Goal: Task Accomplishment & Management: Manage account settings

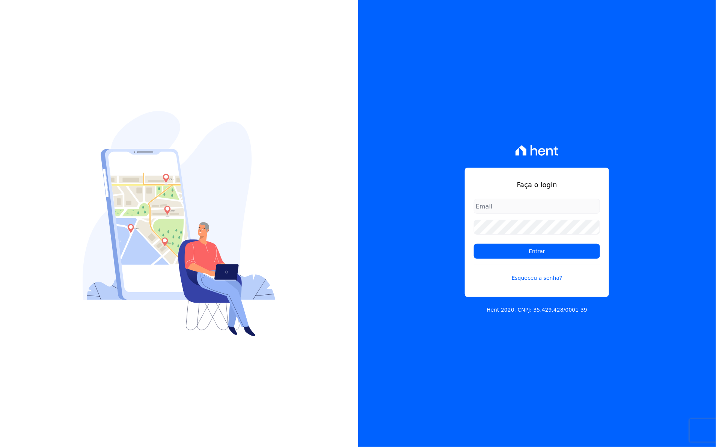
click at [493, 209] on input "email" at bounding box center [537, 206] width 126 height 15
type input "cobranca@munte.com.br"
click at [562, 252] on input "Entrar" at bounding box center [537, 251] width 126 height 15
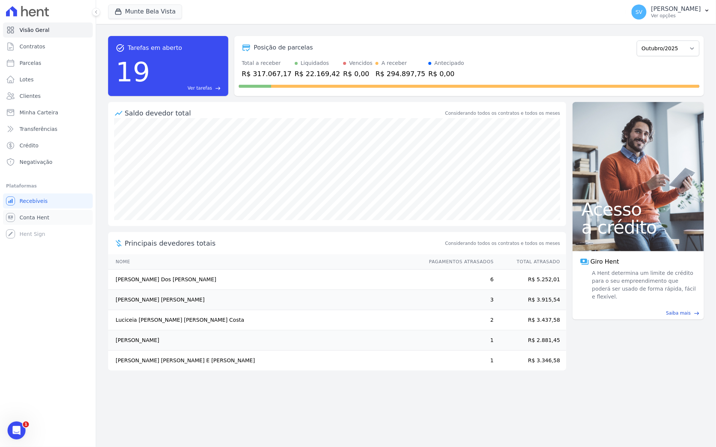
drag, startPoint x: 33, startPoint y: 219, endPoint x: 27, endPoint y: 188, distance: 31.7
click at [33, 219] on span "Conta Hent" at bounding box center [35, 218] width 30 height 8
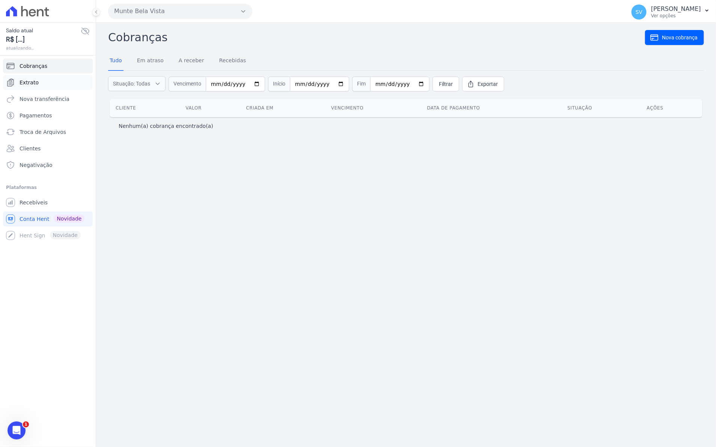
click at [32, 83] on span "Extrato" at bounding box center [29, 83] width 19 height 8
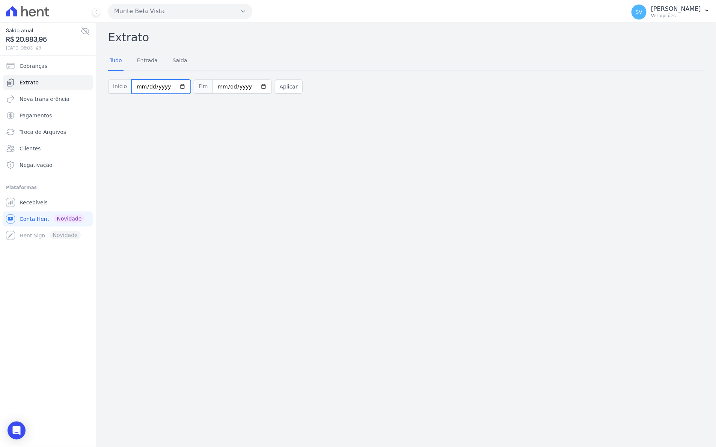
click at [172, 86] on input "[DATE]" at bounding box center [160, 87] width 59 height 14
click at [145, 87] on input "[DATE]" at bounding box center [160, 87] width 59 height 14
type input "[DATE]"
click at [275, 89] on button "Aplicar" at bounding box center [289, 87] width 28 height 14
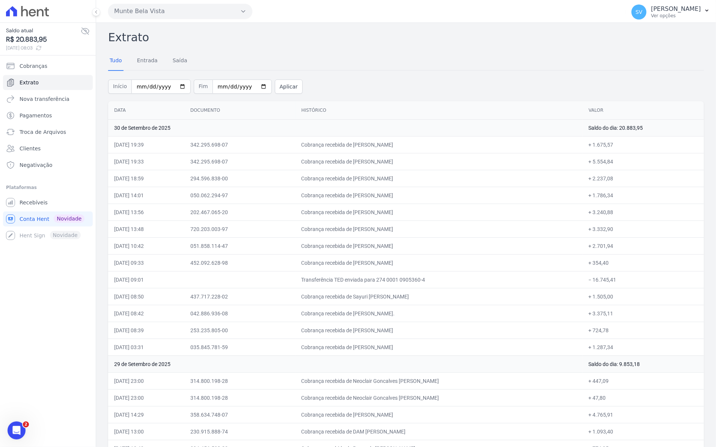
drag, startPoint x: 113, startPoint y: 128, endPoint x: 636, endPoint y: 348, distance: 566.8
click at [415, 213] on td "Cobrança recebida de Sidnei Miguel Dorea dos Santos" at bounding box center [438, 212] width 287 height 17
drag, startPoint x: 115, startPoint y: 130, endPoint x: 652, endPoint y: 178, distance: 539.4
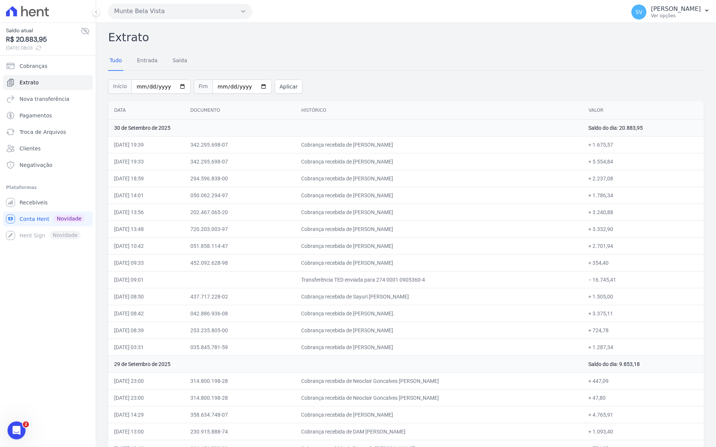
copy tbody "30 de Setembro de 2025 Saldo do dia: 20.883,95 30/09/2025, 19:39 342.295.698-07…"
click at [637, 261] on td "+ 354,40" at bounding box center [643, 263] width 121 height 17
click at [642, 15] on span "SV" at bounding box center [639, 11] width 7 height 5
click at [35, 202] on span "Recebíveis" at bounding box center [34, 203] width 28 height 8
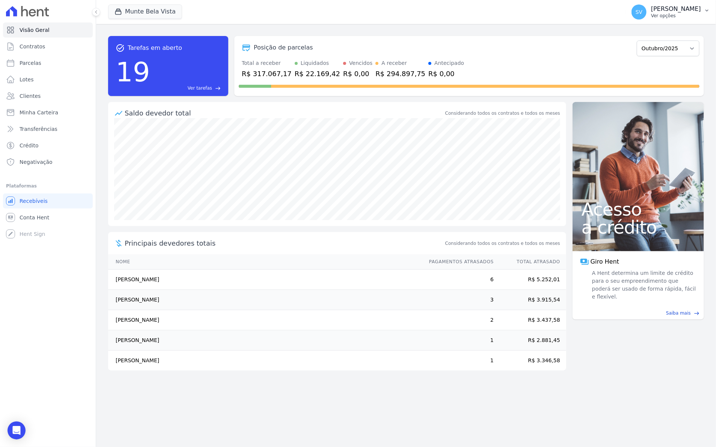
click at [646, 17] on span "SV" at bounding box center [638, 12] width 15 height 15
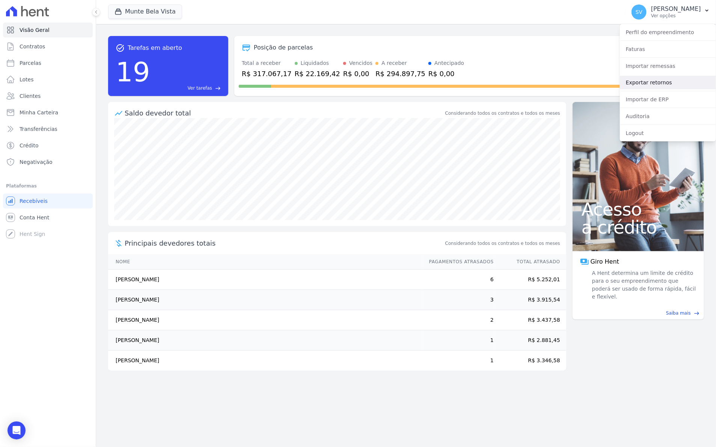
click at [650, 81] on link "Exportar retornos" at bounding box center [668, 83] width 96 height 14
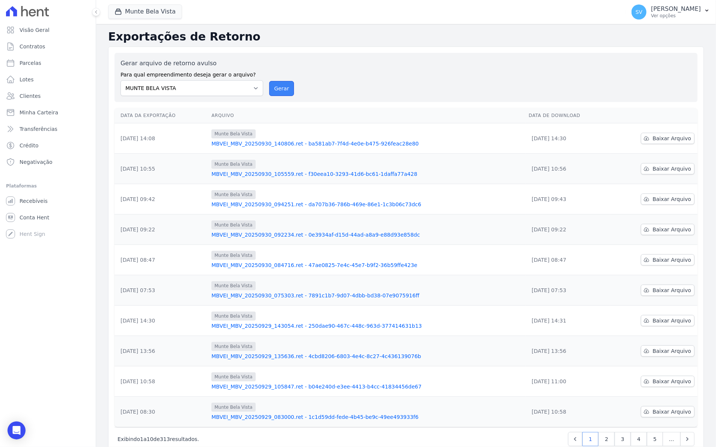
click at [282, 88] on button "Gerar" at bounding box center [281, 88] width 25 height 15
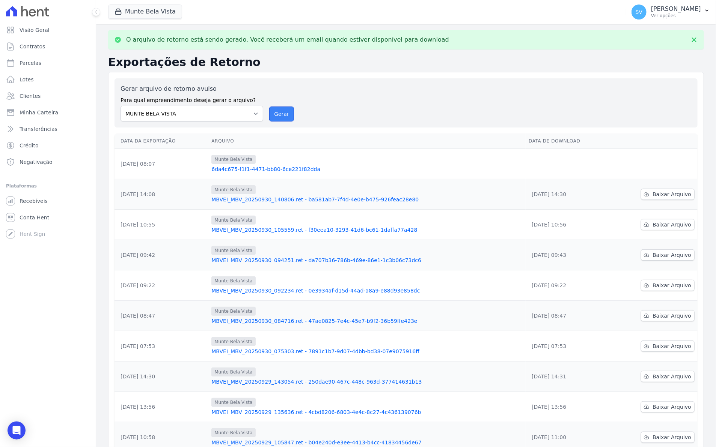
click at [282, 113] on button "Gerar" at bounding box center [281, 114] width 25 height 15
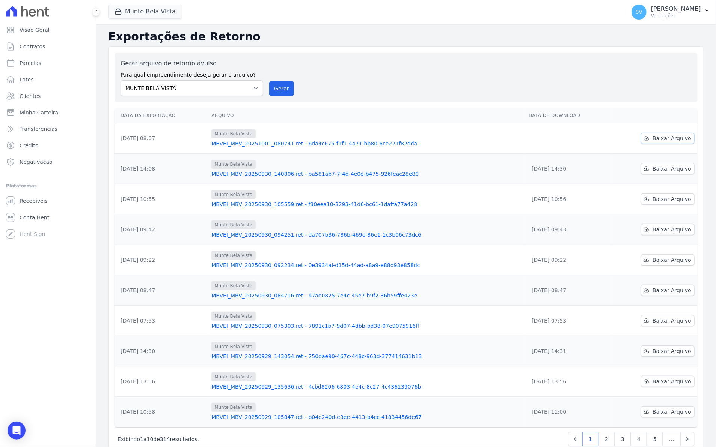
click at [682, 137] on span "Baixar Arquivo" at bounding box center [671, 139] width 39 height 8
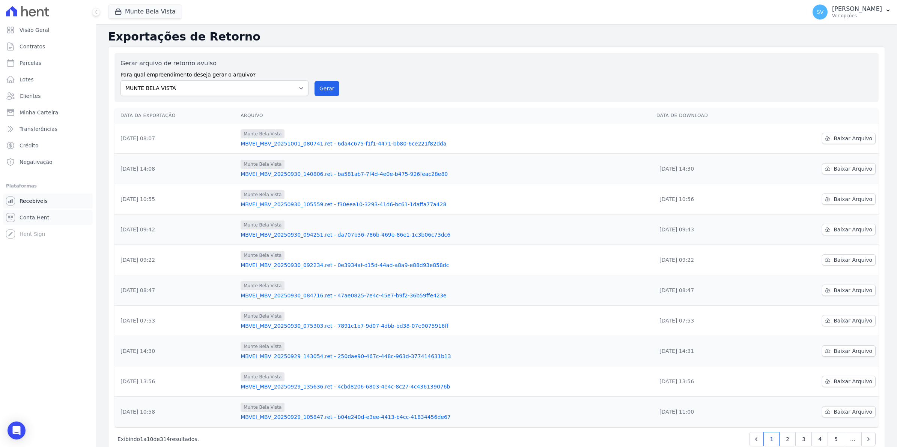
drag, startPoint x: 32, startPoint y: 216, endPoint x: 26, endPoint y: 202, distance: 15.8
click at [32, 216] on span "Conta Hent" at bounding box center [35, 218] width 30 height 8
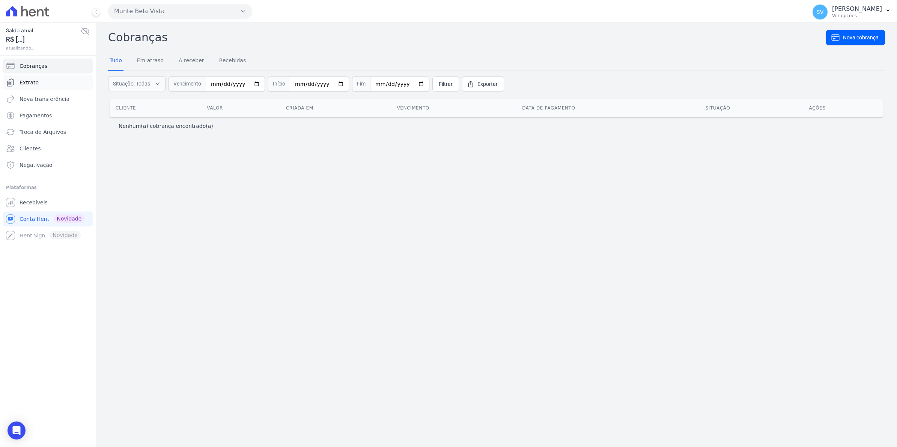
click at [34, 81] on span "Extrato" at bounding box center [29, 83] width 19 height 8
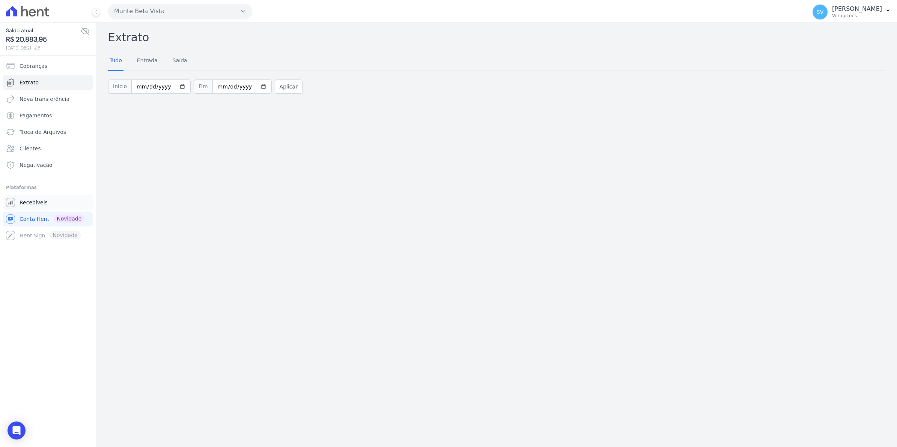
click at [35, 199] on span "Recebíveis" at bounding box center [34, 203] width 28 height 8
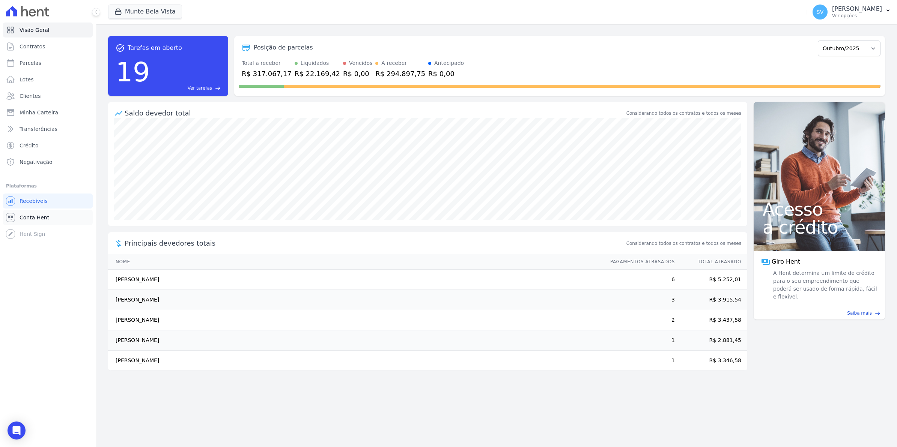
click at [27, 220] on span "Conta Hent" at bounding box center [35, 218] width 30 height 8
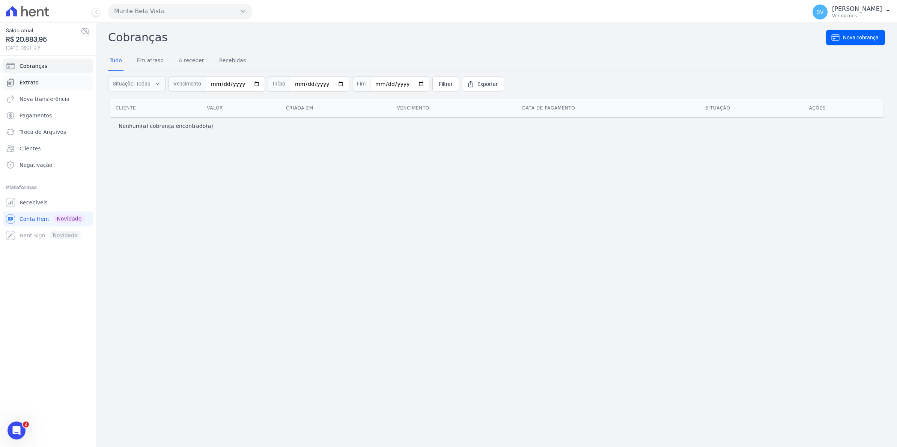
click at [23, 84] on span "Extrato" at bounding box center [29, 83] width 19 height 8
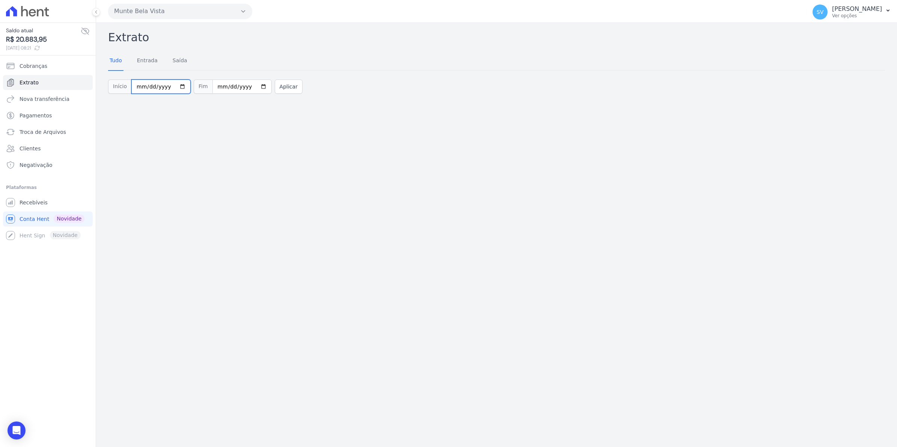
click at [175, 87] on input "[DATE]" at bounding box center [160, 87] width 59 height 14
type input "2025-09-01"
click at [279, 89] on button "Aplicar" at bounding box center [289, 87] width 28 height 14
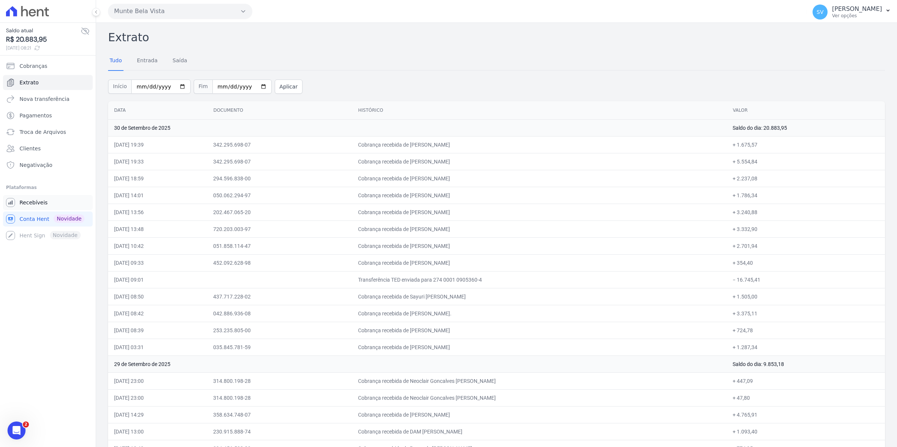
click at [36, 201] on span "Recebíveis" at bounding box center [34, 203] width 28 height 8
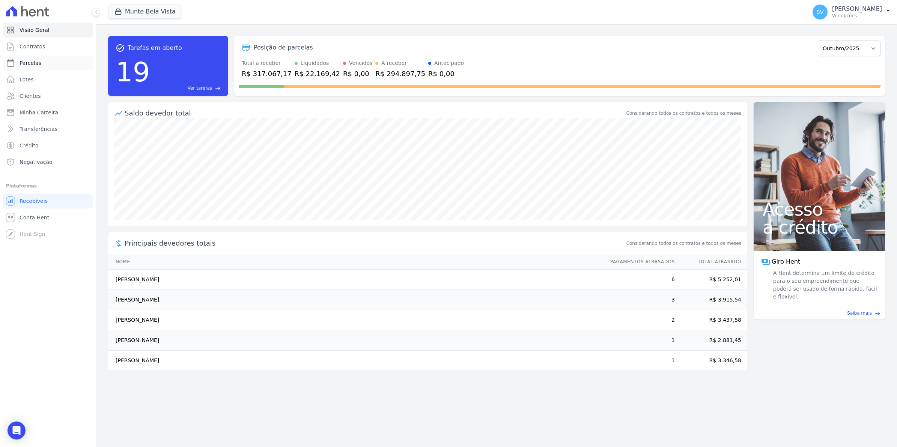
click at [39, 59] on link "Parcelas" at bounding box center [48, 63] width 90 height 15
select select
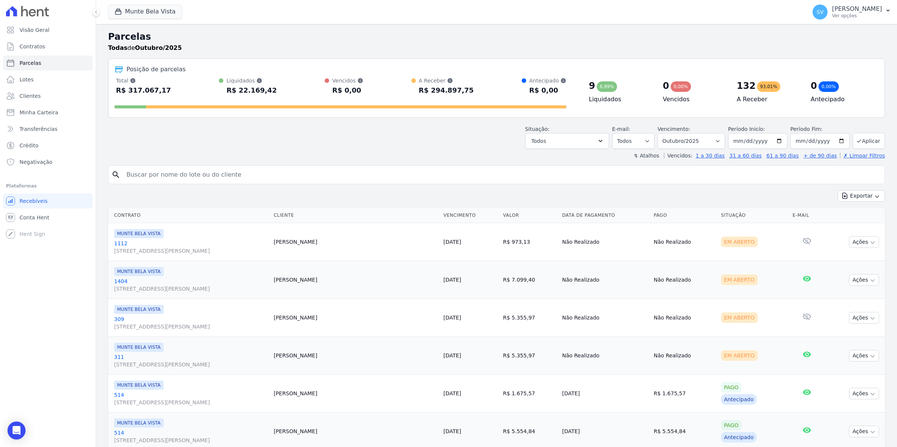
click at [153, 178] on input "search" at bounding box center [502, 174] width 760 height 15
type input "julia"
select select
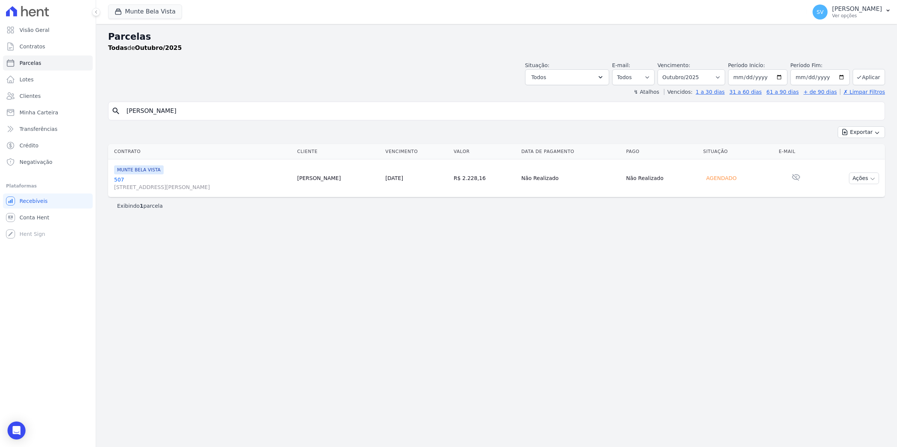
click at [117, 181] on link "507 Avenida Brigadeiro Faria Lima, 1306, 4 andar, Pinheiros" at bounding box center [202, 183] width 177 height 15
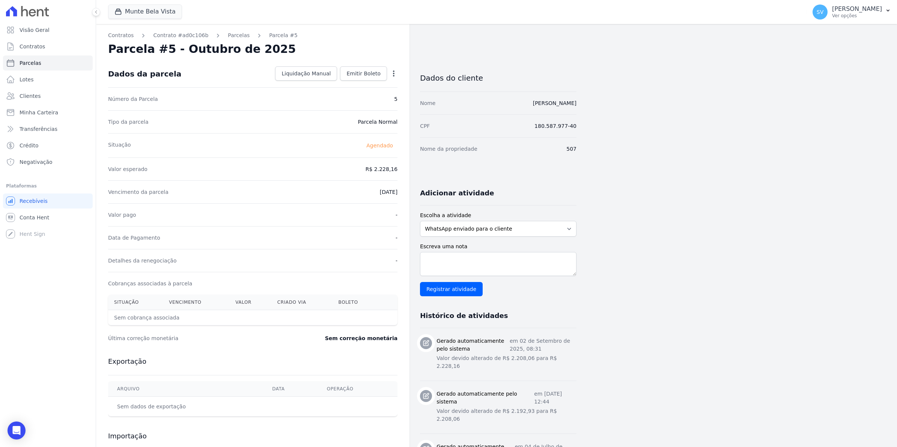
select select
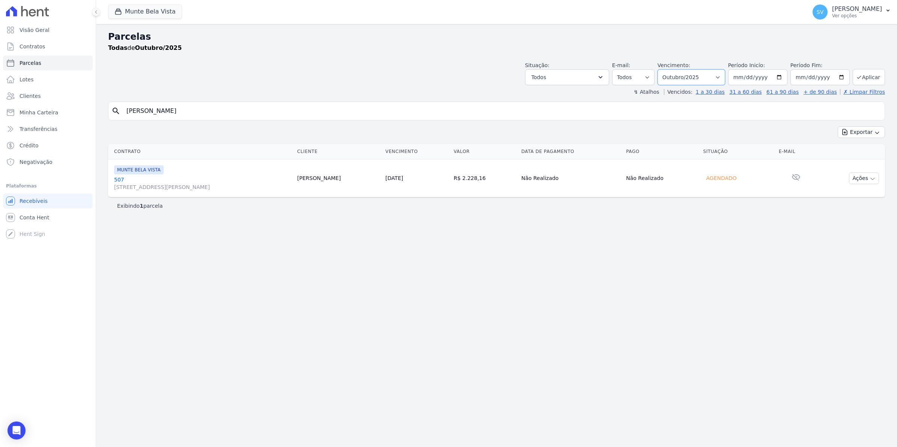
click at [725, 79] on select "Filtrar por período ──────── Todos os meses Janeiro/2024 Fevereiro/2024 Março/2…" at bounding box center [692, 77] width 68 height 16
select select "09/2025"
click at [667, 69] on select "Filtrar por período ──────── Todos os meses Janeiro/2024 Fevereiro/2024 Março/2…" at bounding box center [692, 77] width 68 height 16
select select
click at [872, 217] on icon "button" at bounding box center [873, 217] width 6 height 6
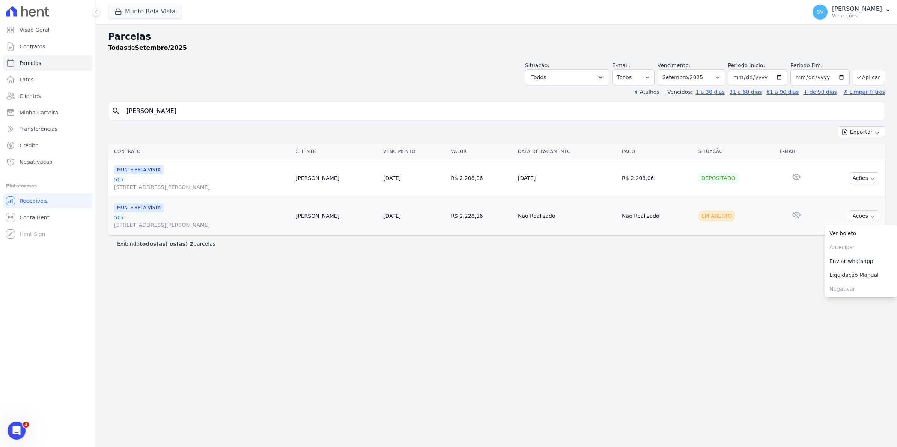
click at [119, 219] on link "507 [STREET_ADDRESS][PERSON_NAME]" at bounding box center [202, 221] width 176 height 15
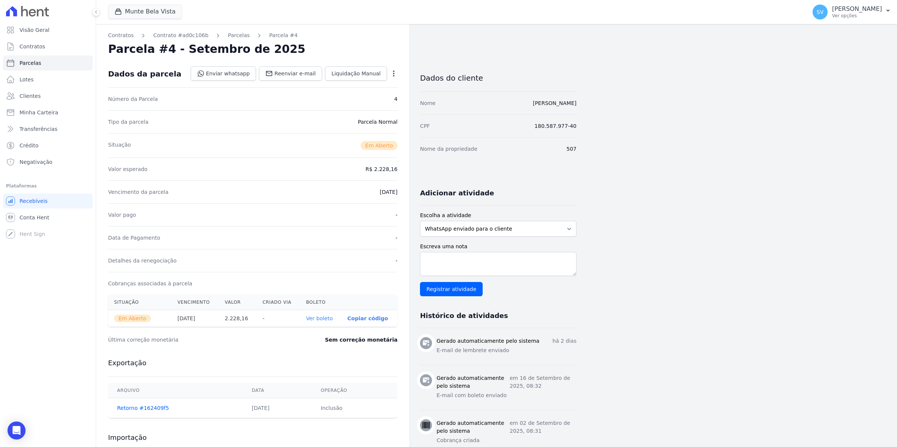
click at [391, 76] on icon "button" at bounding box center [394, 74] width 8 height 8
click at [359, 86] on link "Alterar" at bounding box center [361, 84] width 66 height 14
click at [348, 191] on input "2025-09-30" at bounding box center [367, 192] width 59 height 16
type input "[DATE]"
click at [390, 68] on link "Salvar" at bounding box center [382, 73] width 29 height 14
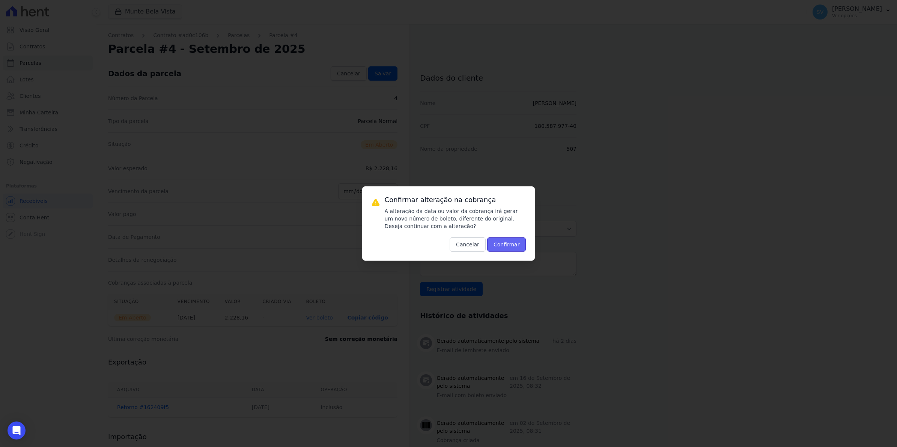
click at [519, 241] on button "Confirmar" at bounding box center [506, 245] width 39 height 14
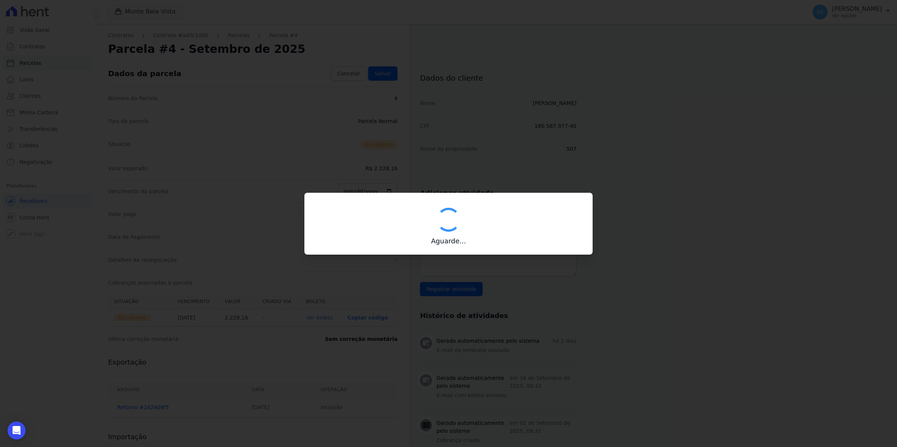
type input "00190000090335103300000668397177612200000222816"
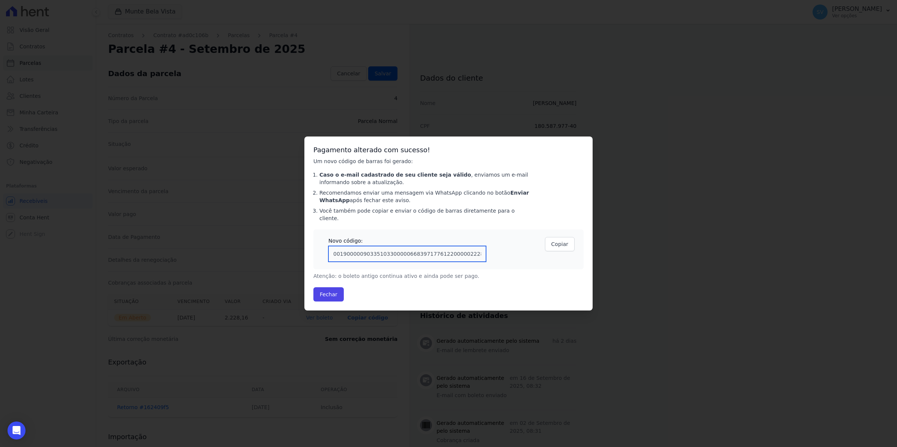
drag, startPoint x: 472, startPoint y: 252, endPoint x: 85, endPoint y: 293, distance: 388.8
click at [85, 293] on div "Confirmar alteração na cobrança A alteração da data ou valor da cobrança irá ge…" at bounding box center [448, 223] width 897 height 447
click at [323, 293] on button "Fechar" at bounding box center [328, 295] width 30 height 14
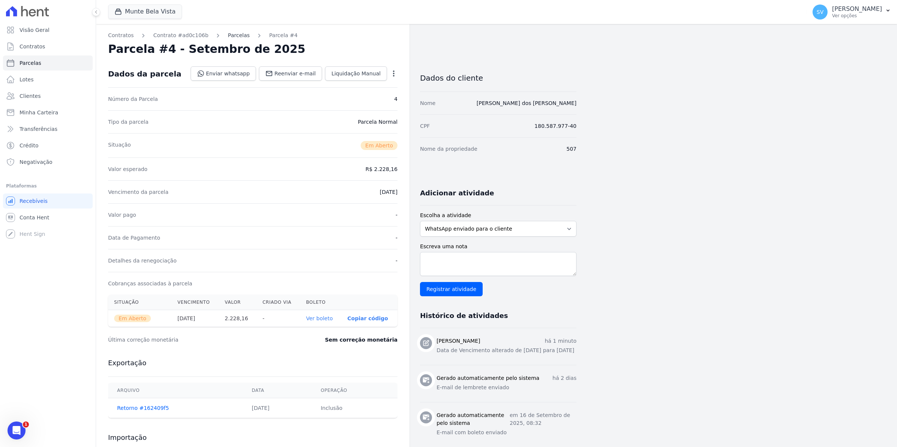
click at [228, 35] on link "Parcelas" at bounding box center [239, 36] width 22 height 8
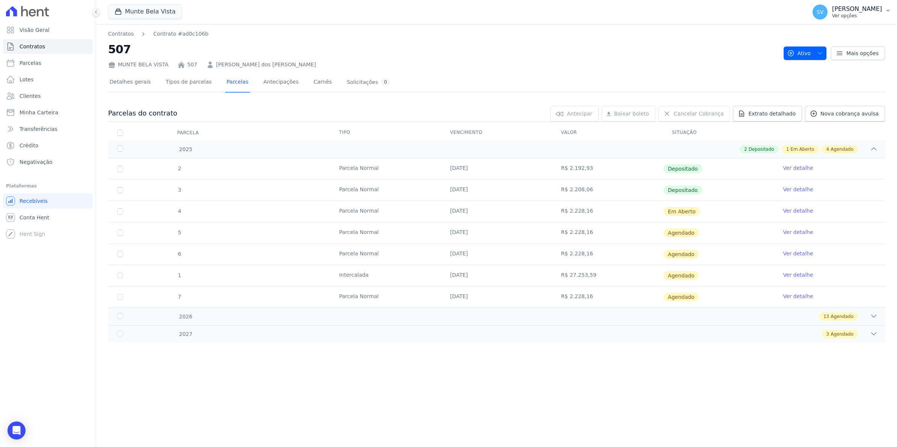
click at [828, 16] on span "SV" at bounding box center [820, 12] width 15 height 15
click at [827, 63] on link "Importar remessas" at bounding box center [849, 66] width 96 height 14
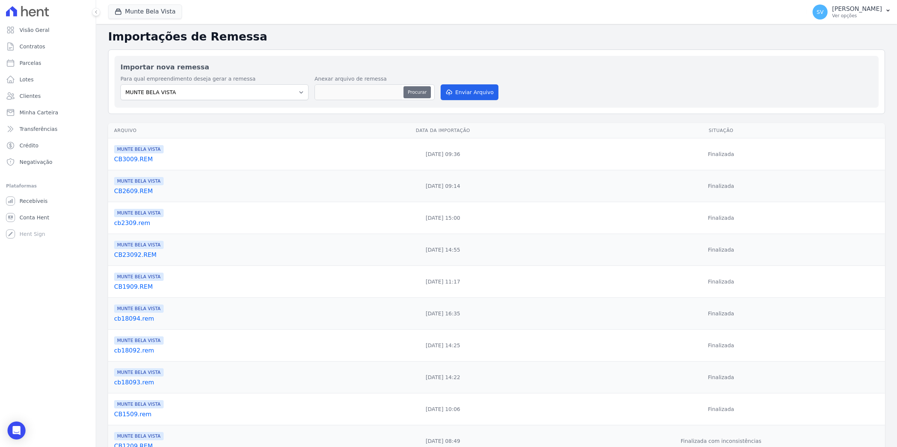
click at [409, 92] on button "Procurar" at bounding box center [417, 92] width 27 height 12
type input "CB0110.REM"
click at [412, 91] on button "Procurar" at bounding box center [417, 92] width 27 height 12
click at [481, 90] on button "Enviar Arquivo" at bounding box center [470, 92] width 58 height 16
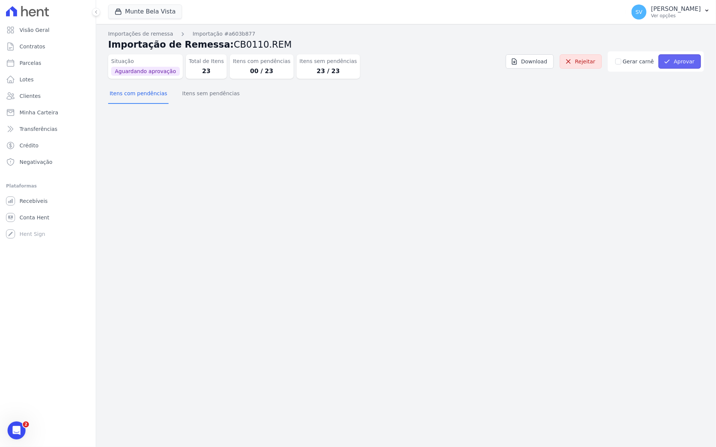
click at [691, 60] on button "Aprovar" at bounding box center [679, 61] width 42 height 14
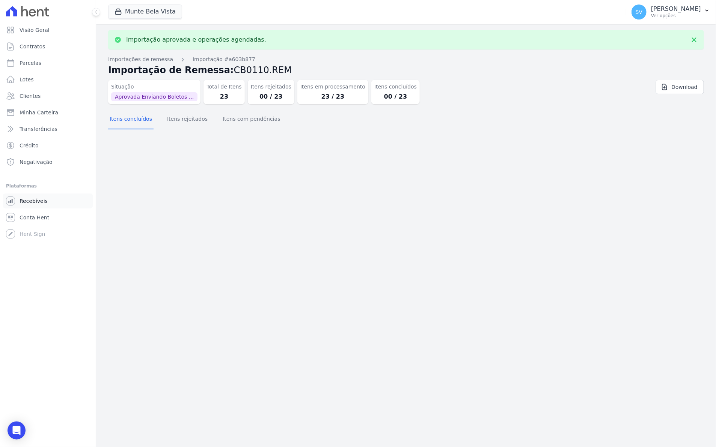
click at [31, 203] on span "Recebíveis" at bounding box center [34, 201] width 28 height 8
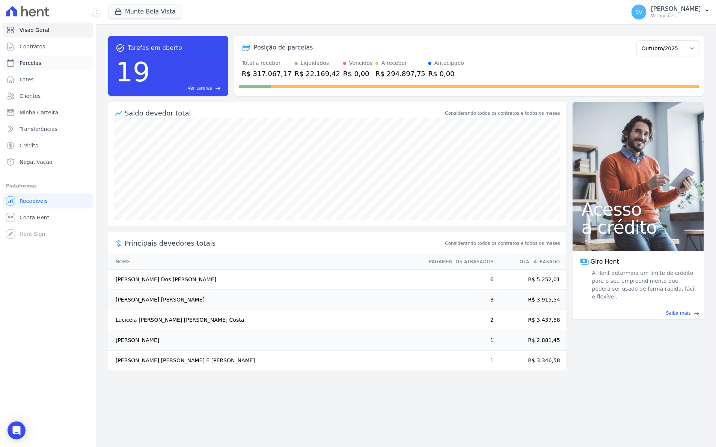
click at [29, 64] on span "Parcelas" at bounding box center [31, 63] width 22 height 8
select select
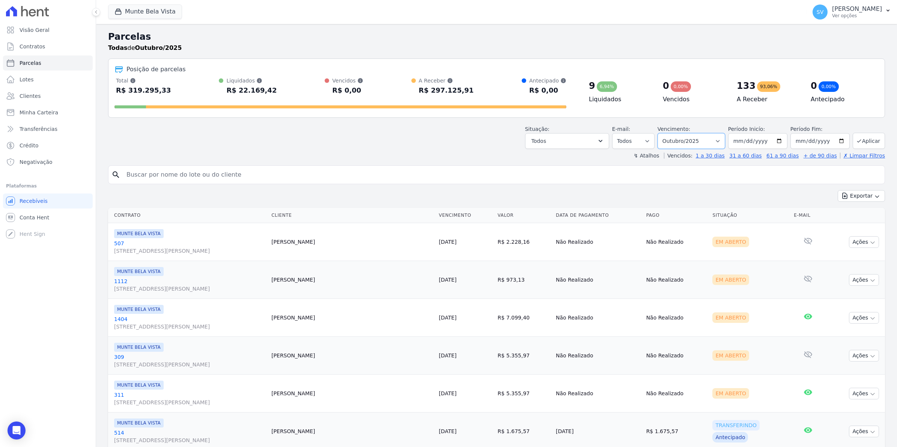
click at [717, 141] on select "Filtrar por período ──────── Todos os meses Janeiro/2024 Fevereiro/2024 Março/2…" at bounding box center [692, 141] width 68 height 16
select select "09/2025"
click at [660, 133] on select "Filtrar por período ──────── Todos os meses Janeiro/2024 Fevereiro/2024 Março/2…" at bounding box center [692, 141] width 68 height 16
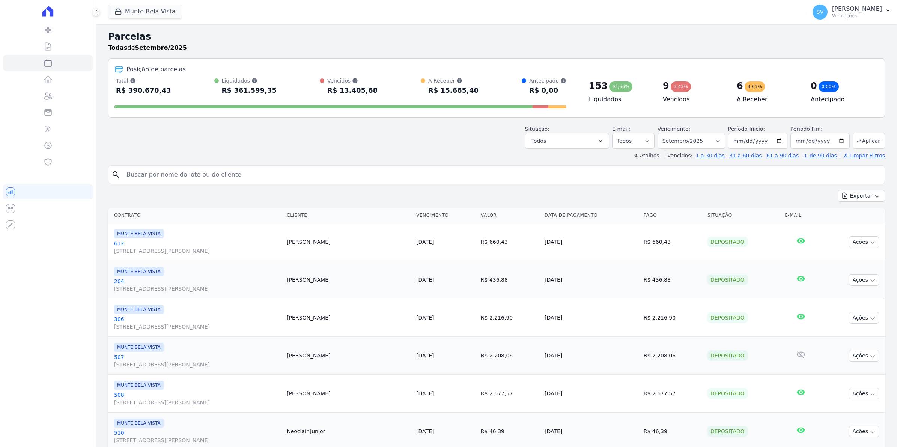
select select
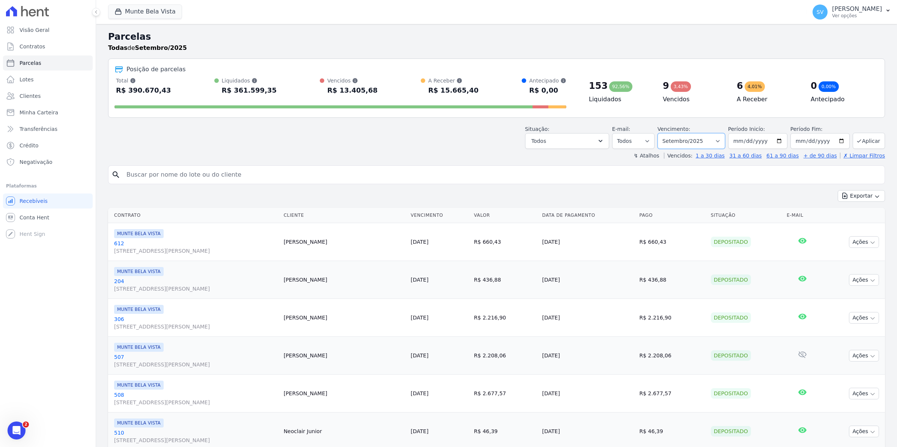
click at [717, 138] on select "Filtrar por período ──────── Todos os meses Janeiro/2024 Fevereiro/2024 Março/2…" at bounding box center [692, 141] width 68 height 16
select select "10/2025"
click at [660, 133] on select "Filtrar por período ──────── Todos os meses Janeiro/2024 Fevereiro/2024 Março/2…" at bounding box center [692, 141] width 68 height 16
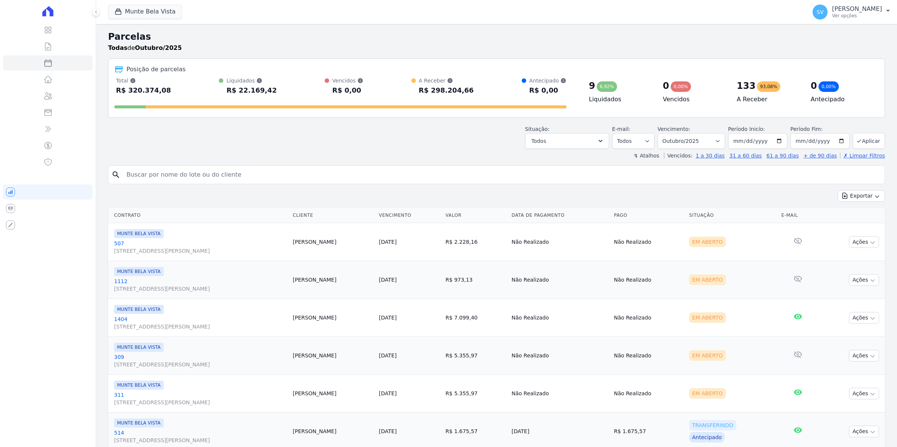
select select
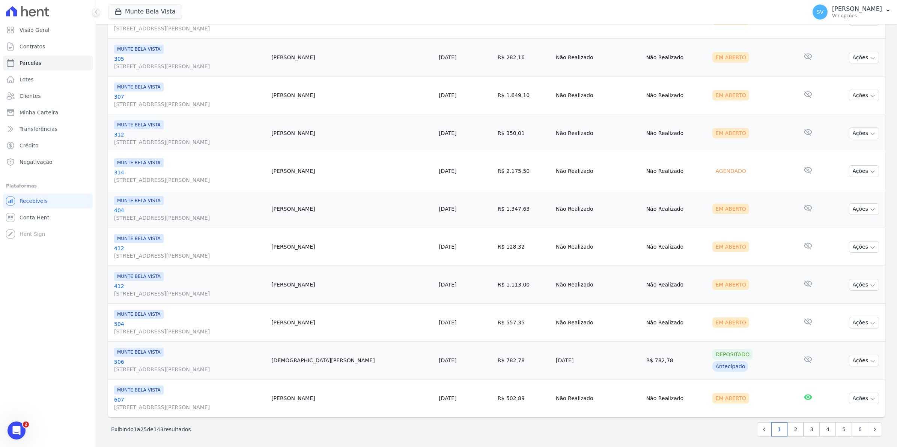
scroll to position [759, 0]
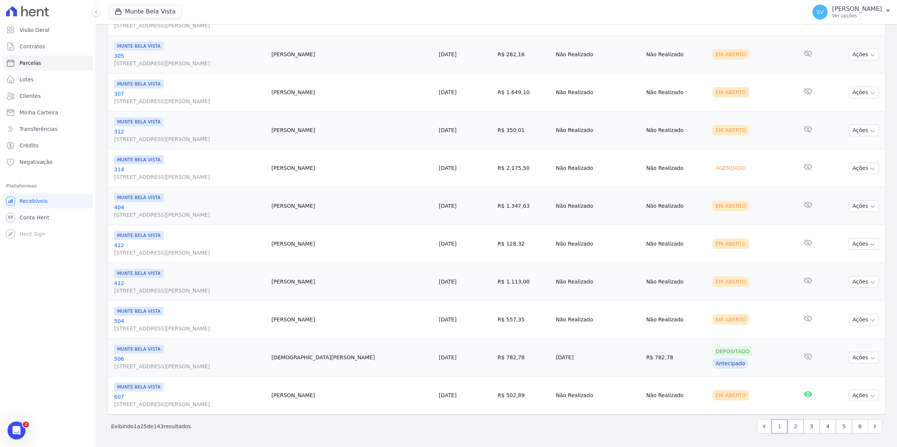
click at [791, 430] on link "2" at bounding box center [796, 427] width 16 height 14
select select
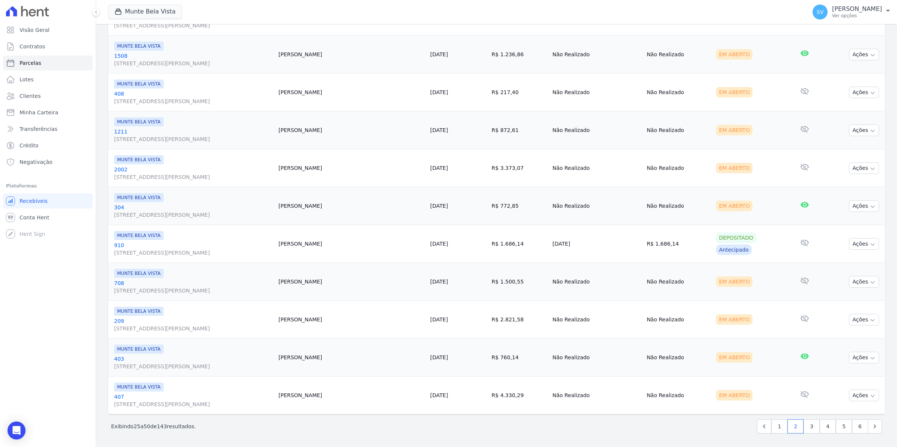
scroll to position [759, 0]
click at [805, 431] on link "3" at bounding box center [812, 427] width 16 height 14
select select
click at [820, 430] on link "4" at bounding box center [828, 427] width 16 height 14
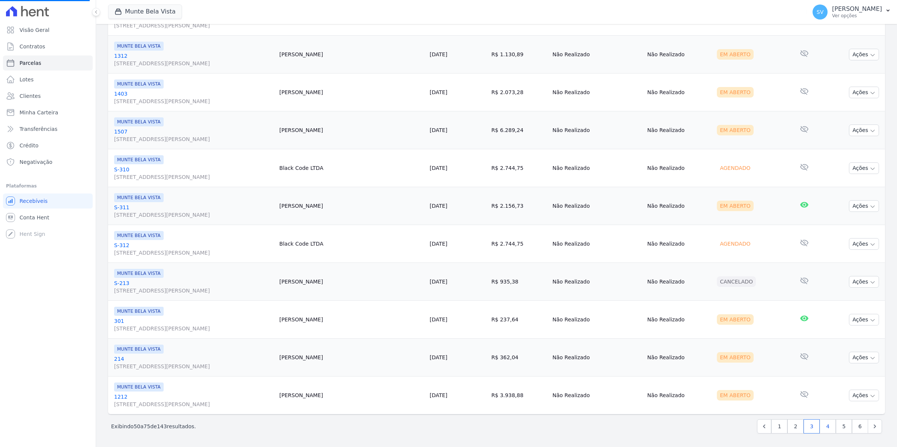
select select
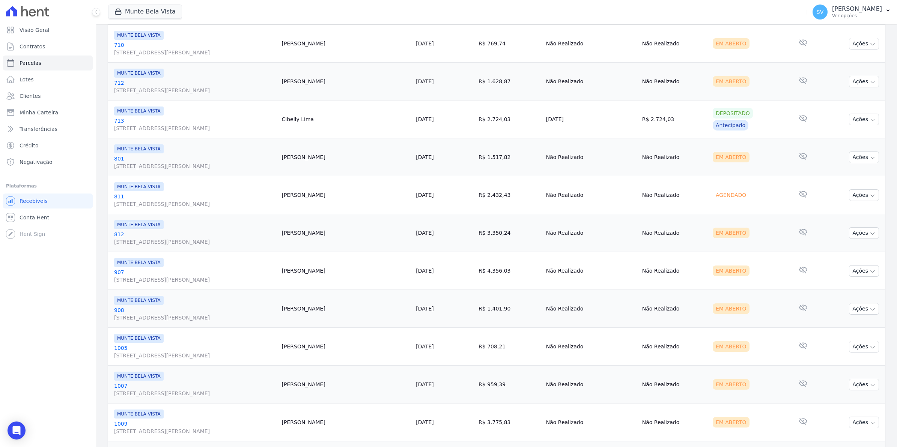
scroll to position [759, 0]
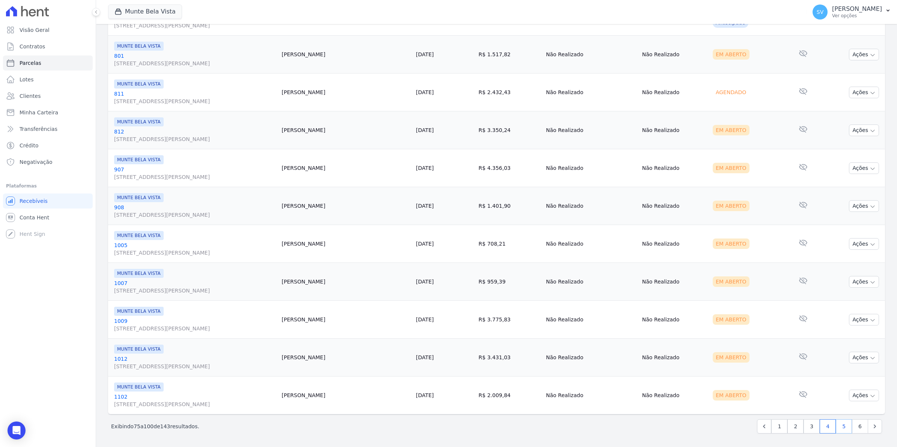
click at [839, 427] on link "5" at bounding box center [844, 427] width 16 height 14
select select
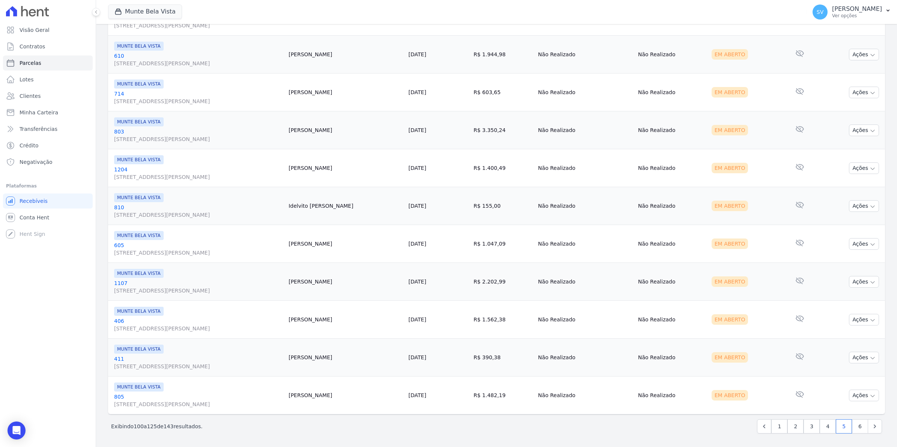
scroll to position [759, 0]
click at [852, 428] on link "6" at bounding box center [860, 427] width 16 height 14
select select
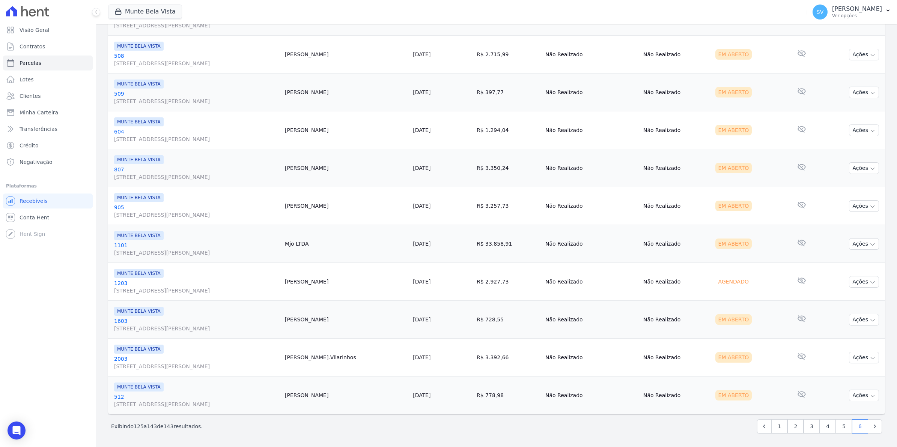
scroll to position [493, 0]
click at [871, 427] on icon "Next" at bounding box center [875, 427] width 8 height 8
select select
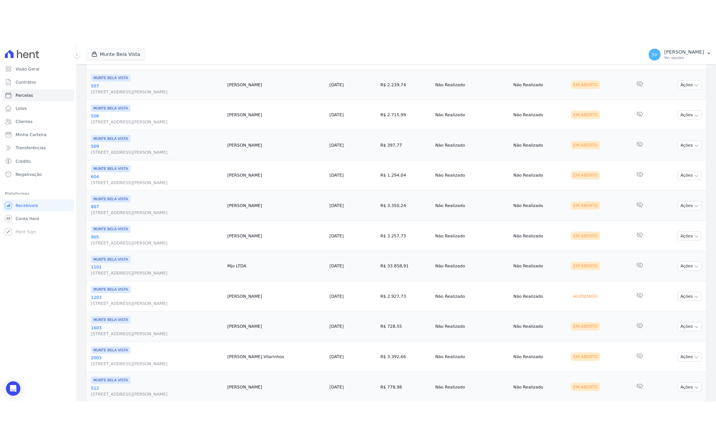
scroll to position [493, 0]
